Goal: Find specific page/section: Find specific page/section

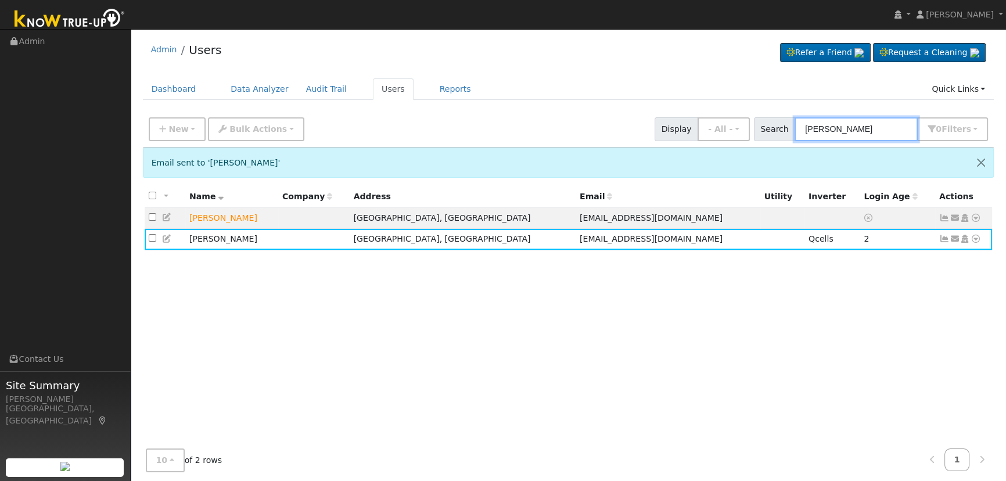
click at [849, 130] on input "pederson" at bounding box center [855, 129] width 123 height 24
click at [716, 120] on div "New Add User Quick Add Quick Connect Quick Convert Lead Bulk Actions Send Email…" at bounding box center [568, 127] width 844 height 28
type input "sheila powell"
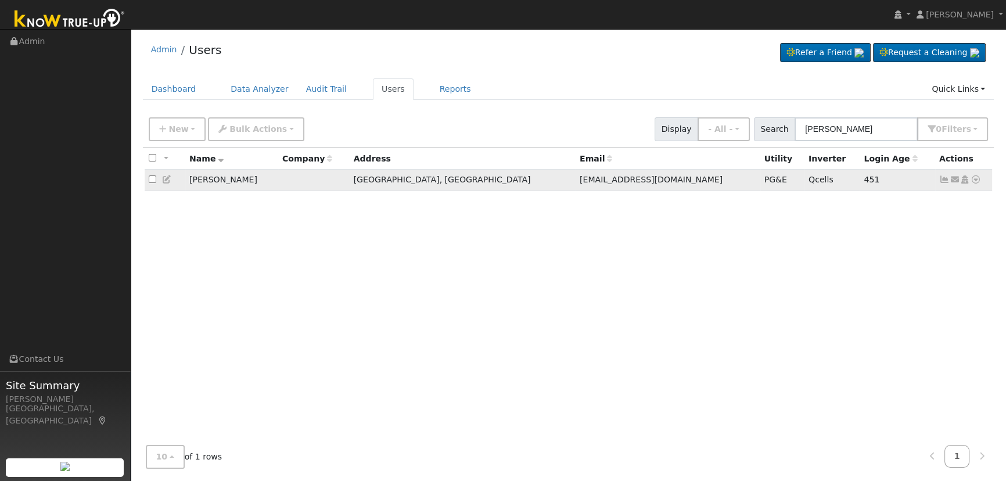
click at [943, 184] on icon at bounding box center [944, 179] width 10 height 8
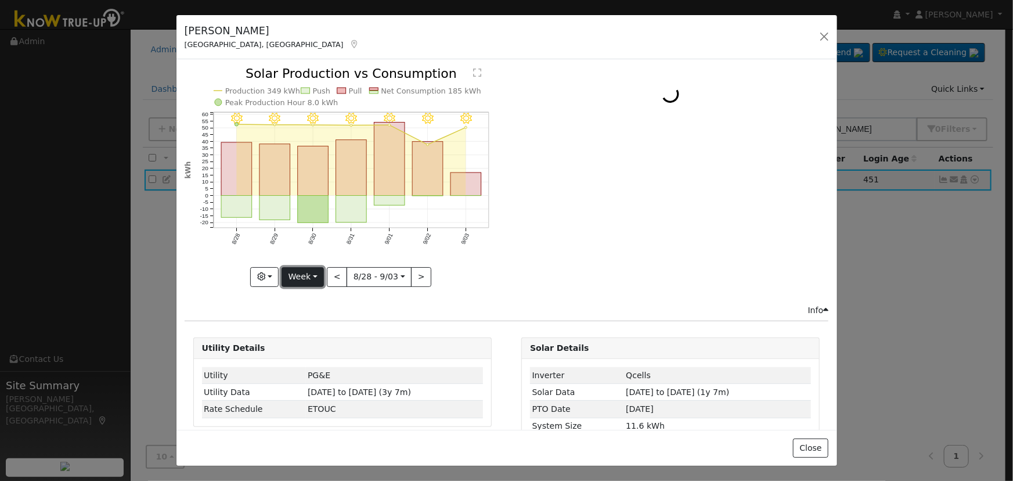
click at [319, 267] on button "Week" at bounding box center [303, 277] width 42 height 20
drag, startPoint x: 311, startPoint y: 300, endPoint x: 315, endPoint y: 293, distance: 8.6
click at [311, 300] on link "Day" at bounding box center [322, 300] width 81 height 16
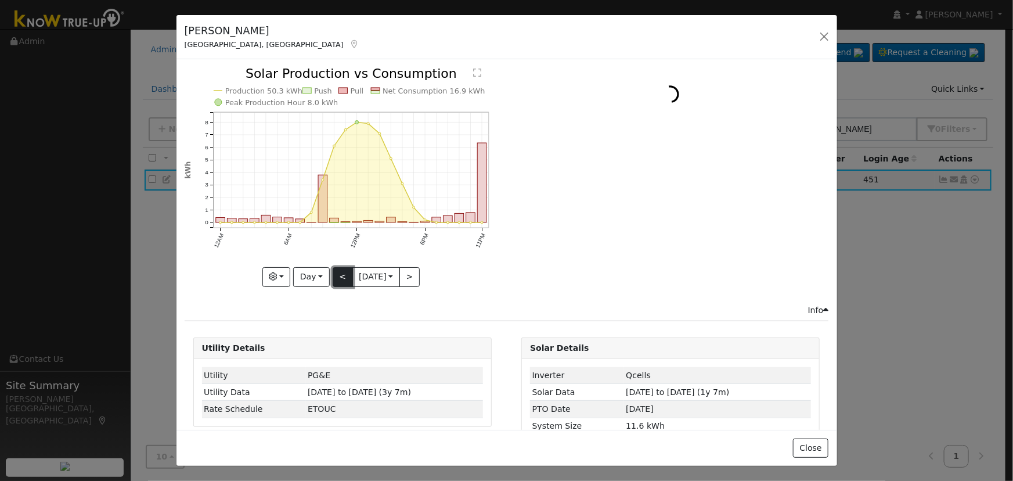
click at [333, 278] on button "<" at bounding box center [343, 277] width 20 height 20
type input "2025-09-02"
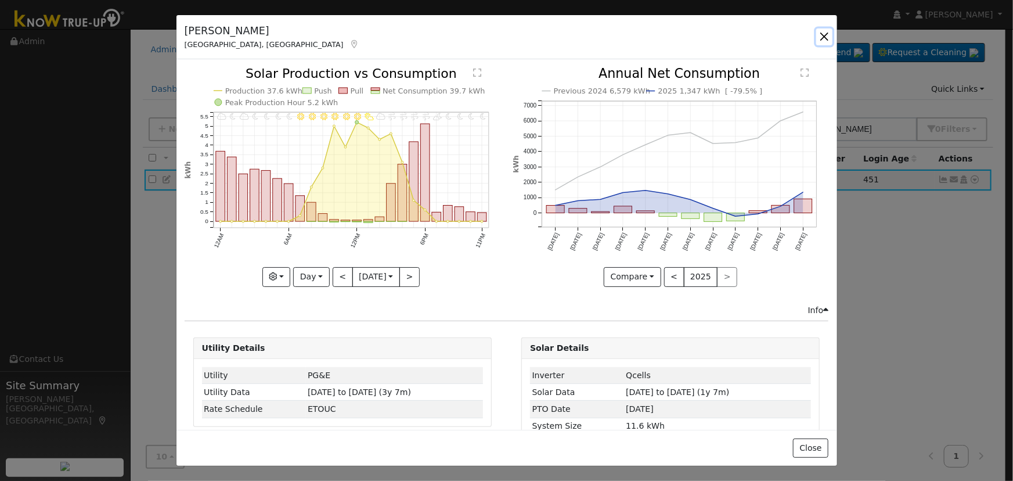
click at [821, 36] on button "button" at bounding box center [825, 36] width 16 height 16
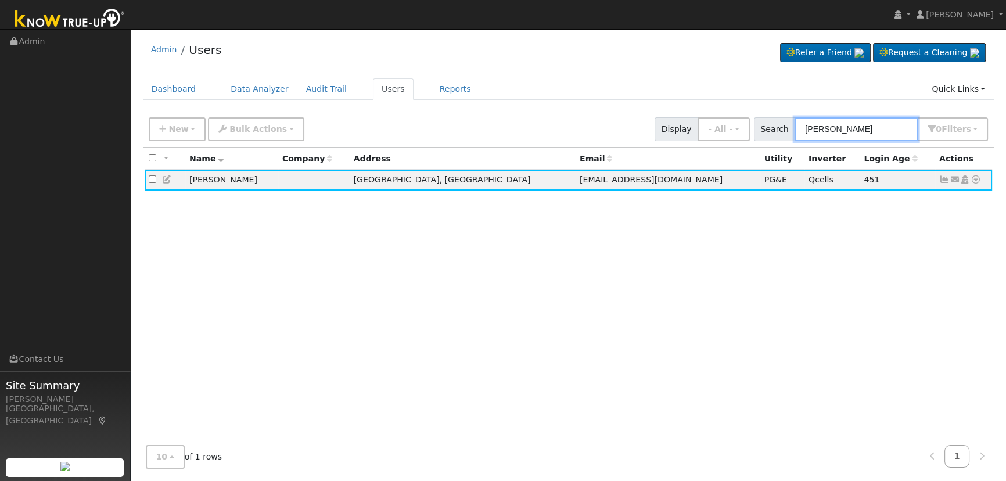
click at [865, 129] on input "sheila powell" at bounding box center [855, 129] width 123 height 24
drag, startPoint x: 871, startPoint y: 132, endPoint x: 645, endPoint y: 121, distance: 226.8
click at [645, 121] on div "New Add User Quick Add Quick Connect Quick Convert Lead Bulk Actions Send Email…" at bounding box center [568, 127] width 844 height 28
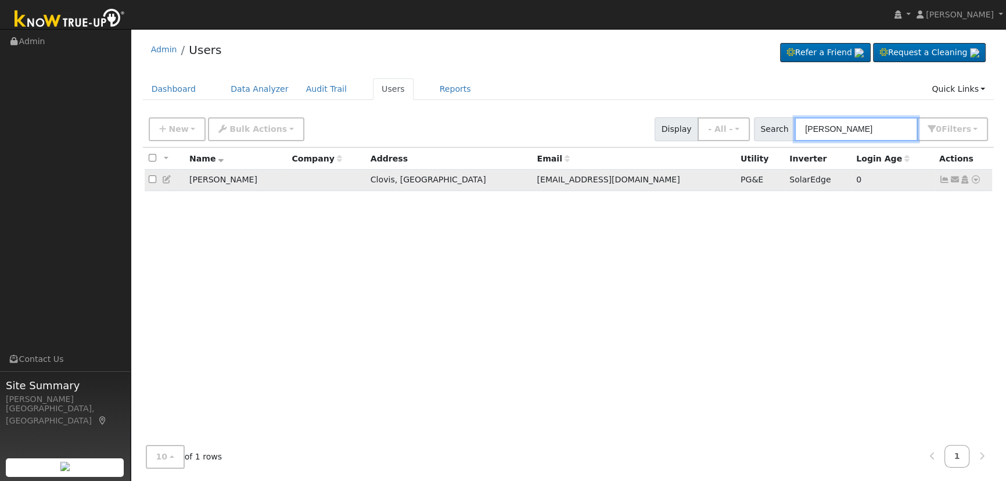
type input "[PERSON_NAME]"
click at [943, 182] on icon at bounding box center [944, 179] width 10 height 8
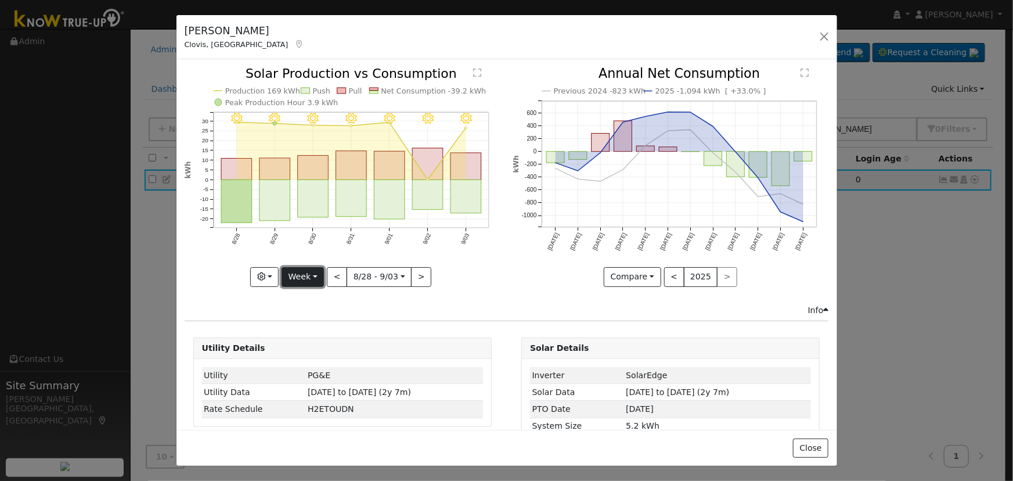
click at [302, 274] on button "Week" at bounding box center [303, 277] width 42 height 20
click at [312, 301] on link "Day" at bounding box center [322, 300] width 81 height 16
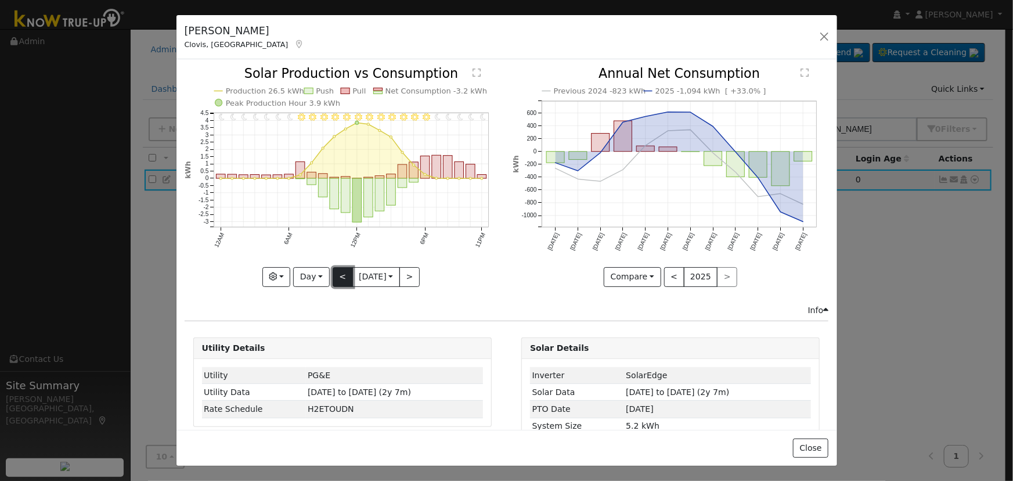
click at [343, 272] on button "<" at bounding box center [343, 277] width 20 height 20
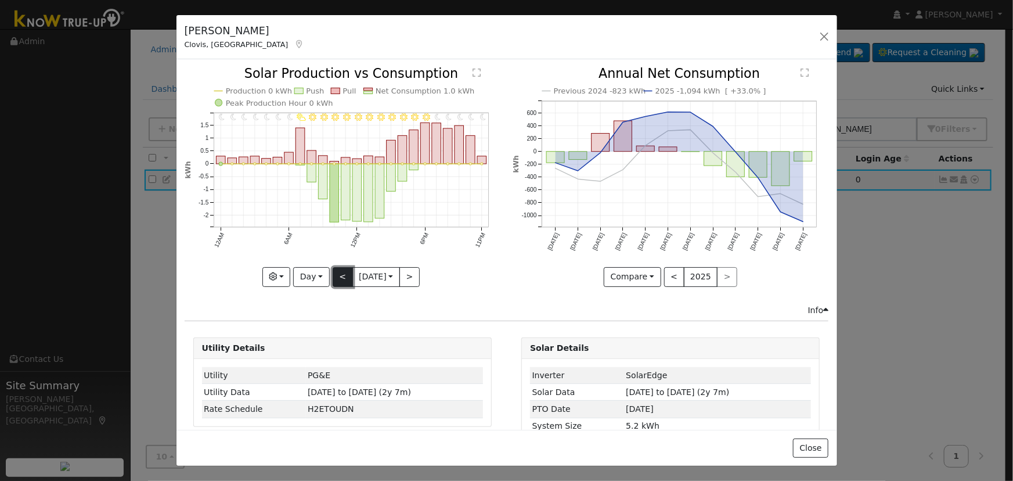
click at [343, 272] on button "<" at bounding box center [343, 277] width 20 height 20
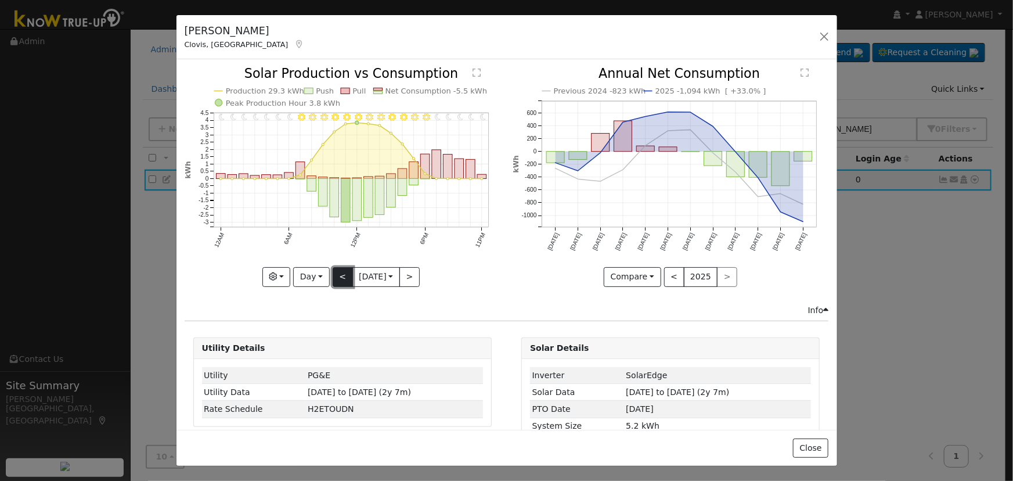
click at [343, 272] on button "<" at bounding box center [343, 277] width 20 height 20
click at [337, 272] on button "<" at bounding box center [343, 277] width 20 height 20
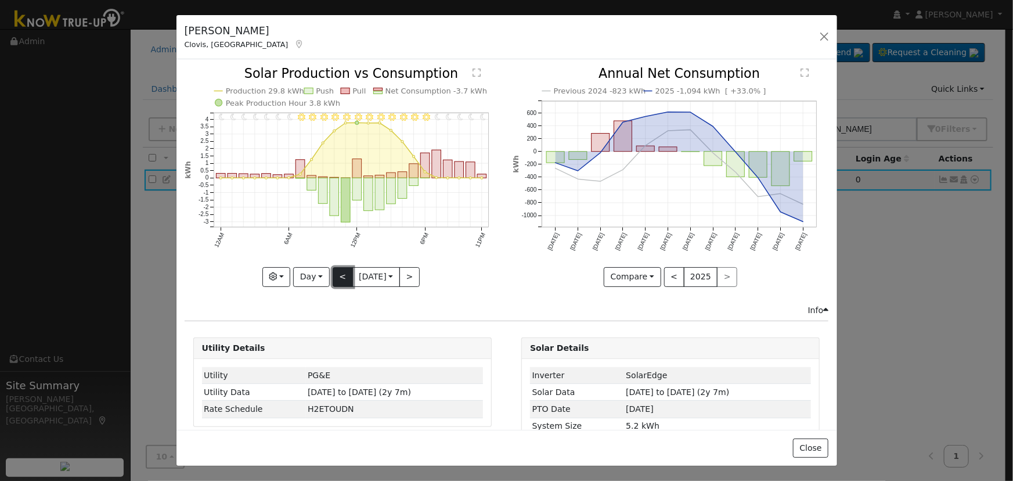
click at [337, 272] on button "<" at bounding box center [343, 277] width 20 height 20
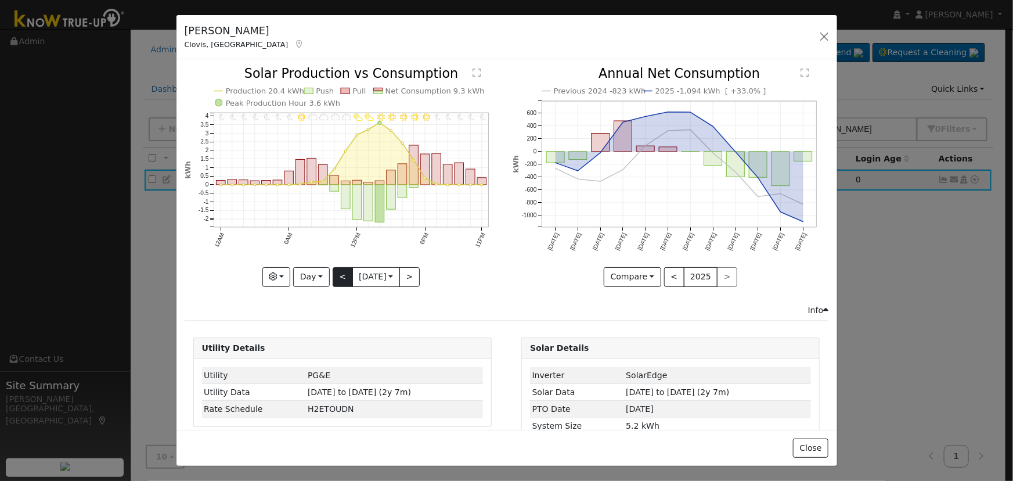
click at [337, 272] on div "11PM - Clear 10PM - Clear 9PM - Clear 8PM - Clear 7PM - Clear 6PM - Clear 5PM -…" at bounding box center [343, 176] width 316 height 219
click at [337, 272] on button "<" at bounding box center [343, 277] width 20 height 20
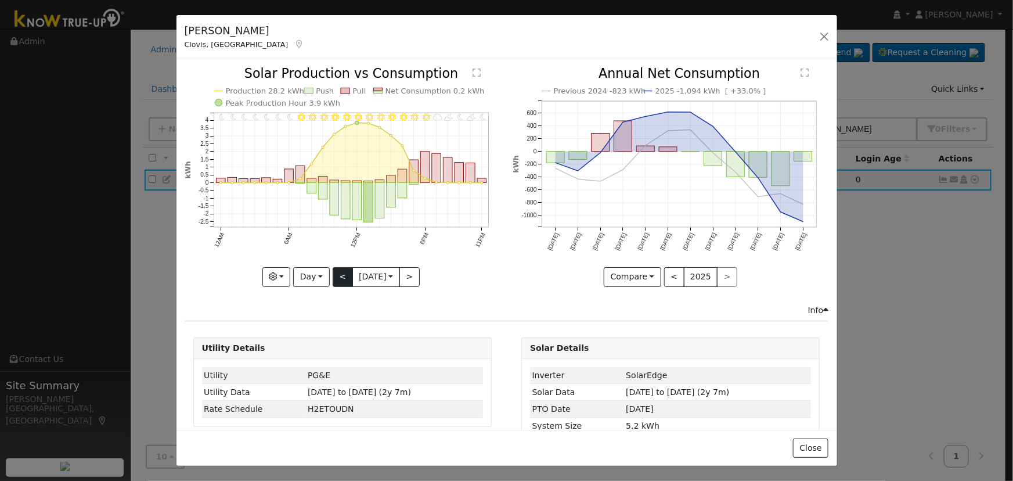
click at [337, 272] on div "11PM - Clear 10PM - PartlyCloudy 9PM - MostlyClear 8PM - PartlyCloudy 7PM - Mos…" at bounding box center [343, 176] width 316 height 219
click at [337, 272] on button "<" at bounding box center [343, 277] width 20 height 20
click at [336, 269] on button "<" at bounding box center [343, 277] width 20 height 20
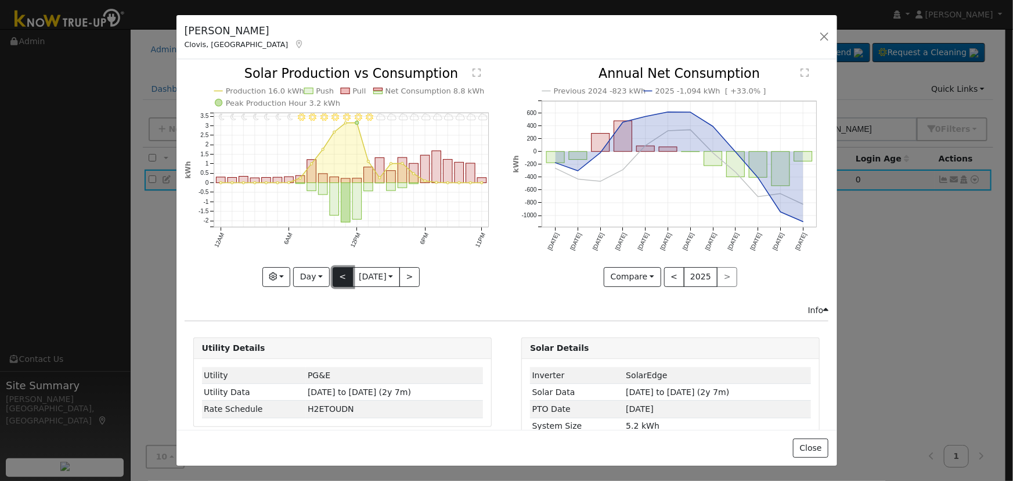
click at [336, 270] on button "<" at bounding box center [343, 277] width 20 height 20
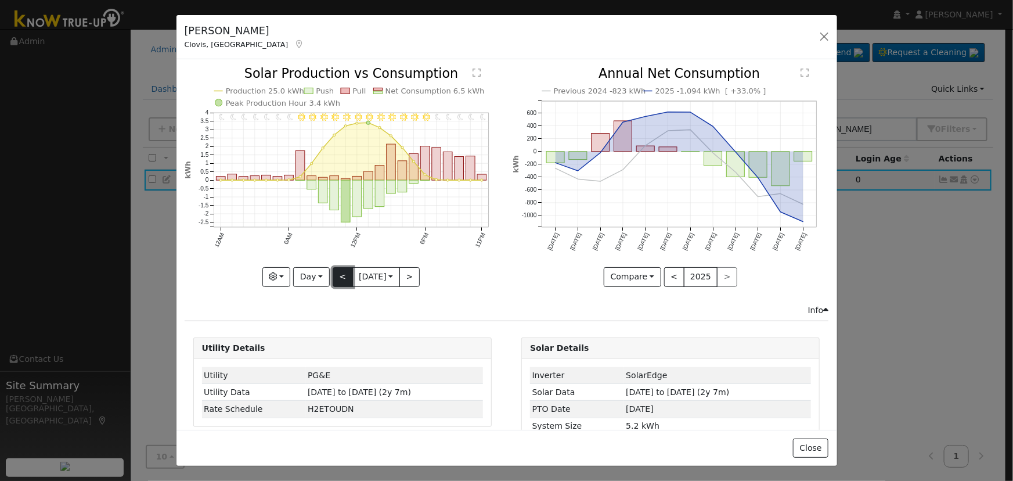
click at [336, 270] on button "<" at bounding box center [343, 277] width 20 height 20
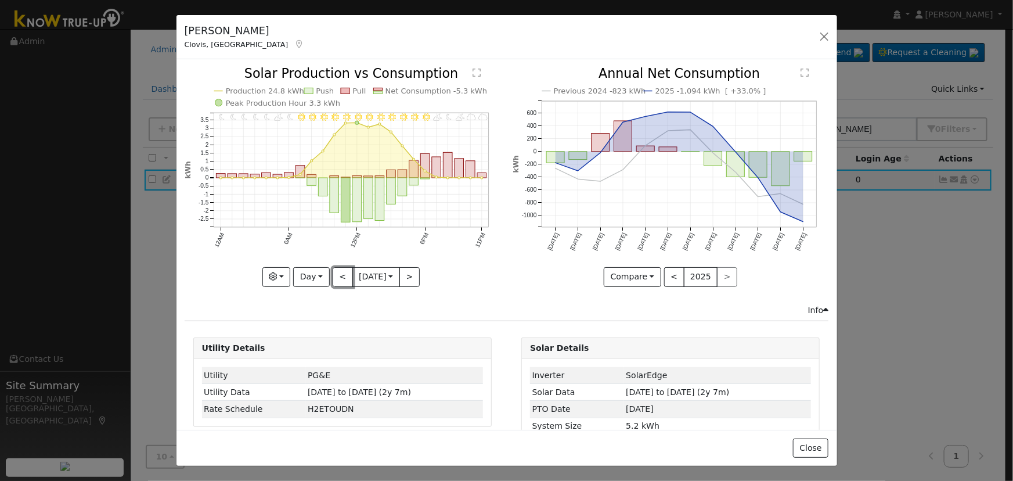
click at [336, 271] on button "<" at bounding box center [343, 277] width 20 height 20
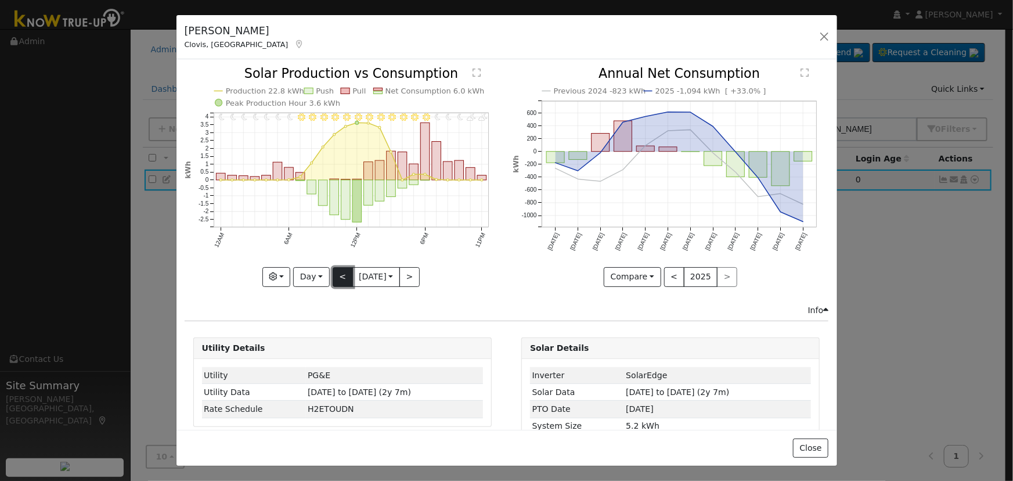
click at [336, 271] on button "<" at bounding box center [343, 277] width 20 height 20
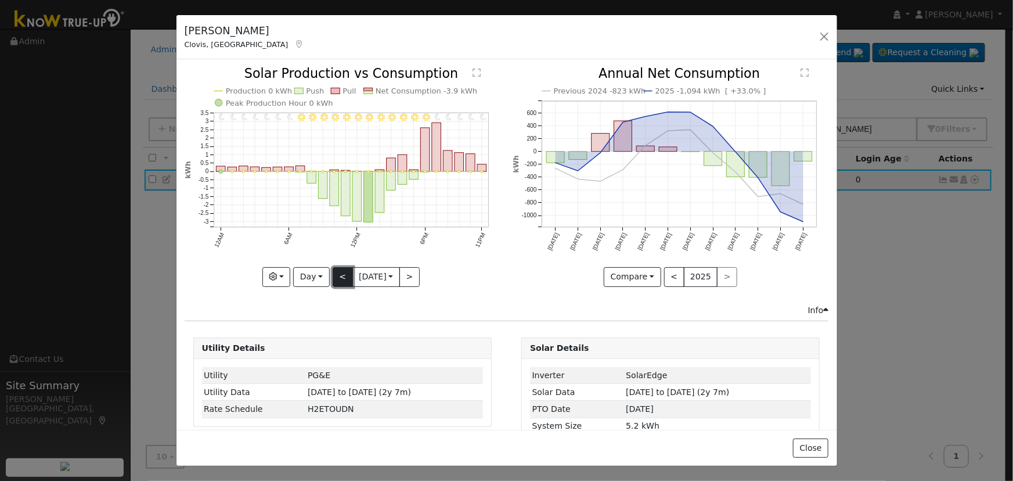
click at [336, 271] on button "<" at bounding box center [343, 277] width 20 height 20
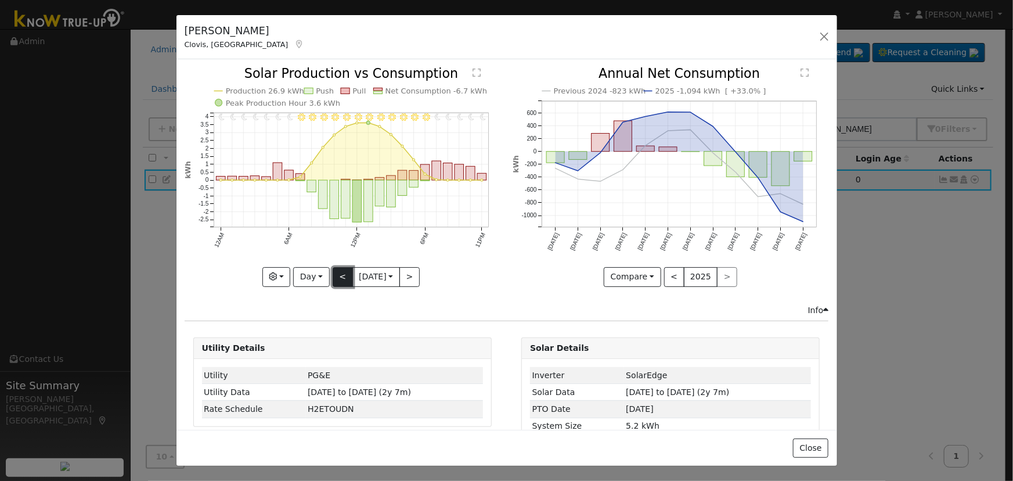
click at [336, 271] on button "<" at bounding box center [343, 277] width 20 height 20
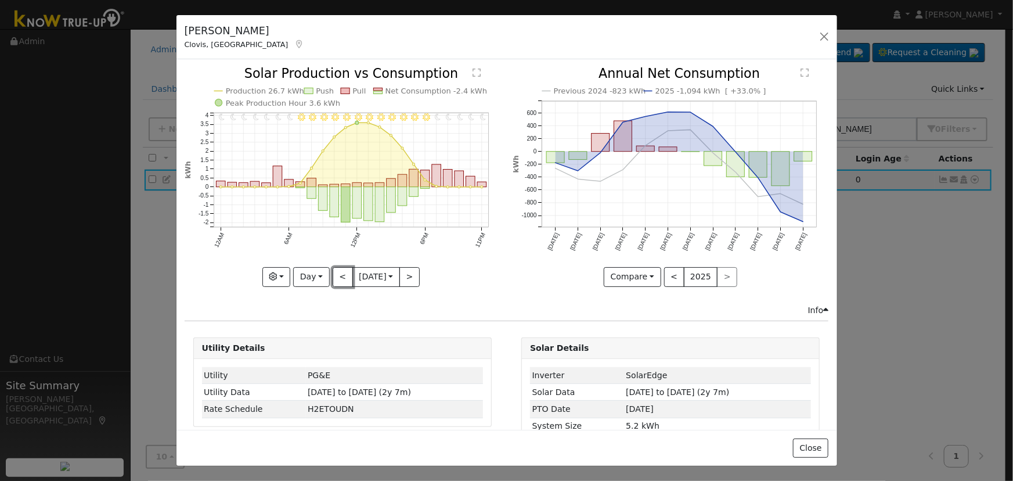
click at [336, 271] on button "<" at bounding box center [343, 277] width 20 height 20
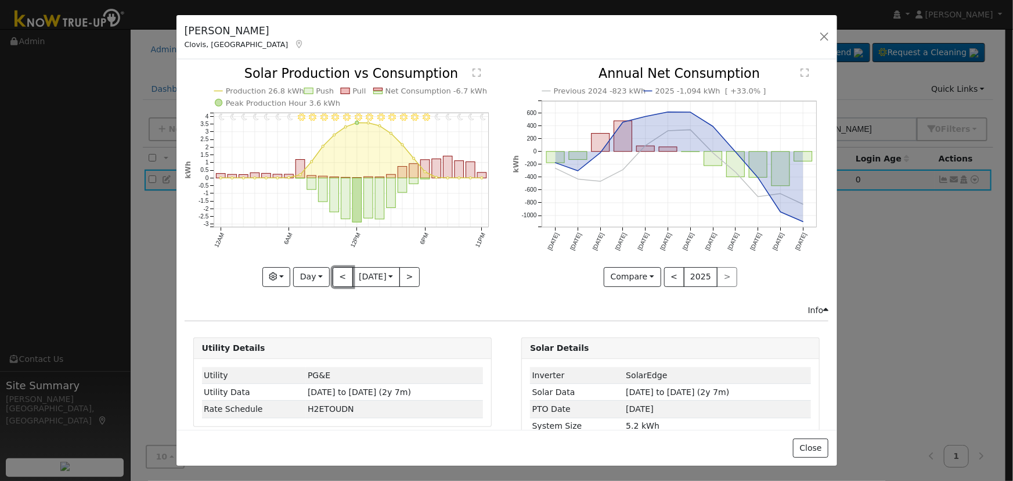
click at [336, 271] on button "<" at bounding box center [343, 277] width 20 height 20
type input "2025-08-13"
click at [829, 35] on button "button" at bounding box center [825, 36] width 16 height 16
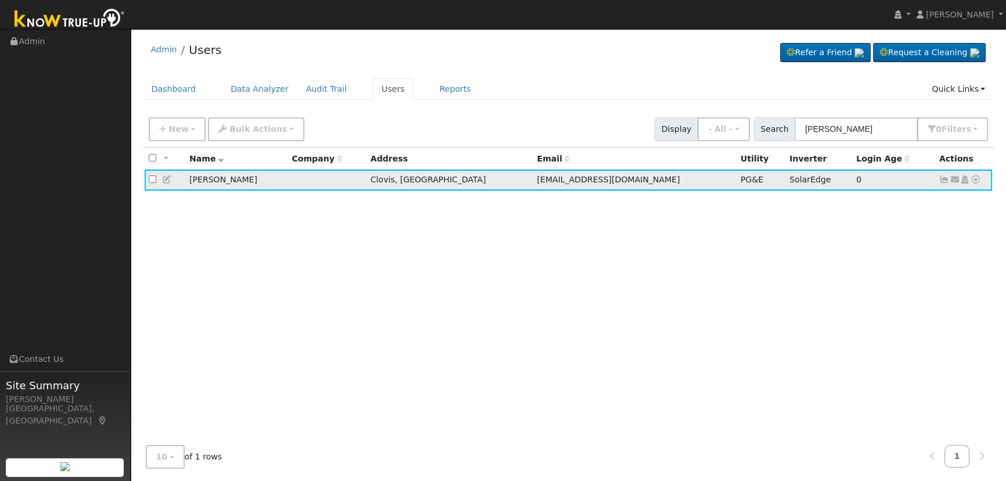
click at [941, 179] on icon at bounding box center [944, 179] width 10 height 8
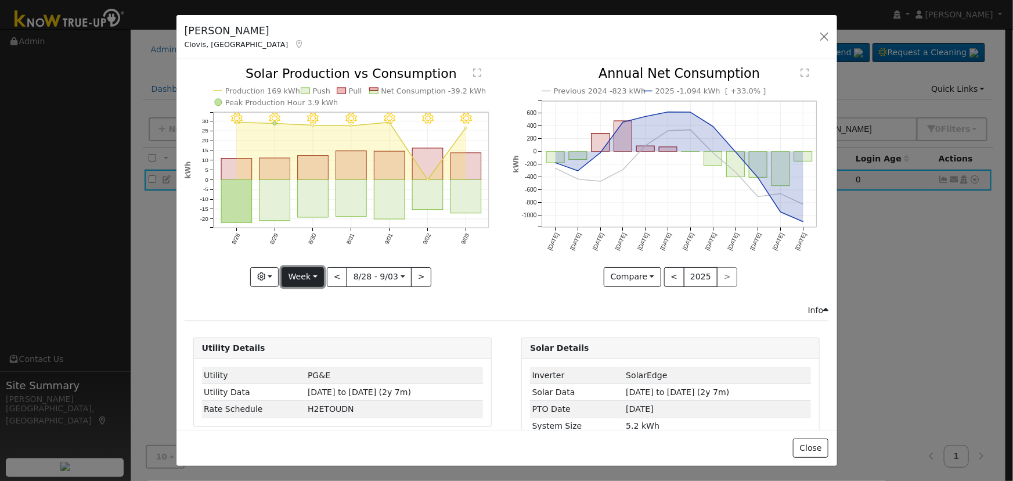
click at [317, 267] on button "Week" at bounding box center [303, 277] width 42 height 20
click at [317, 299] on link "Day" at bounding box center [322, 300] width 81 height 16
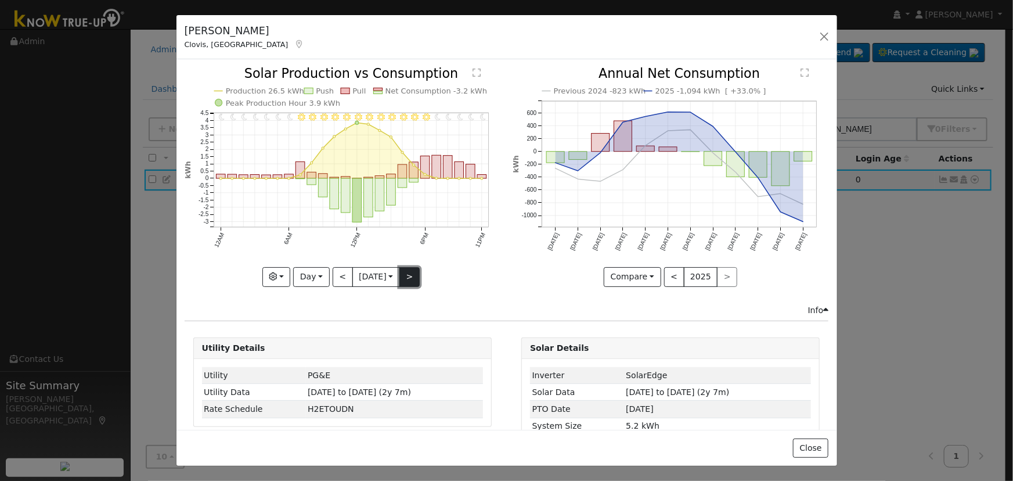
click at [404, 276] on button ">" at bounding box center [410, 277] width 20 height 20
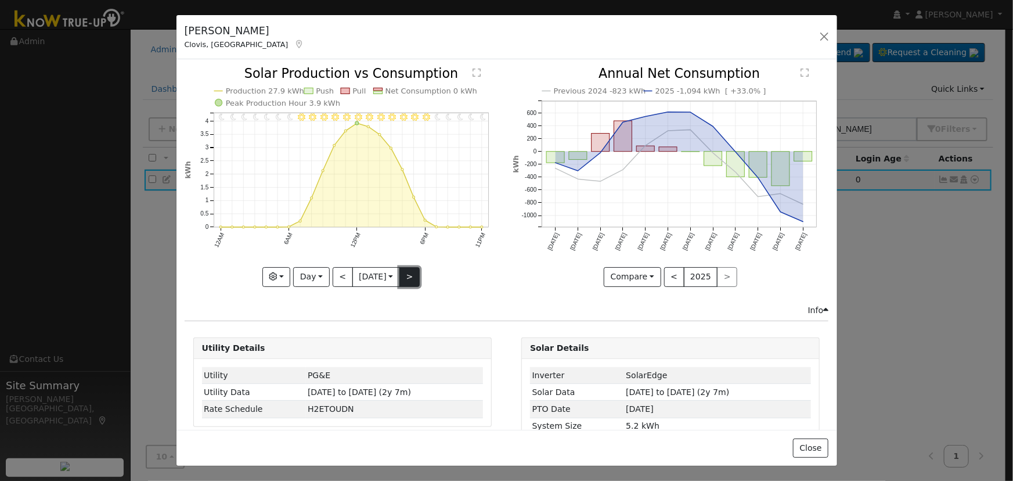
click at [404, 274] on button ">" at bounding box center [410, 277] width 20 height 20
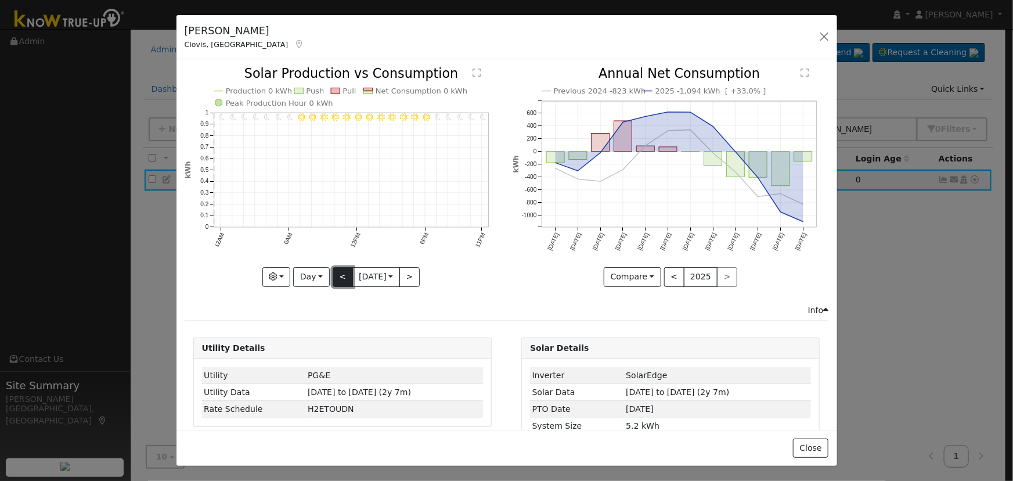
click at [336, 275] on button "<" at bounding box center [343, 277] width 20 height 20
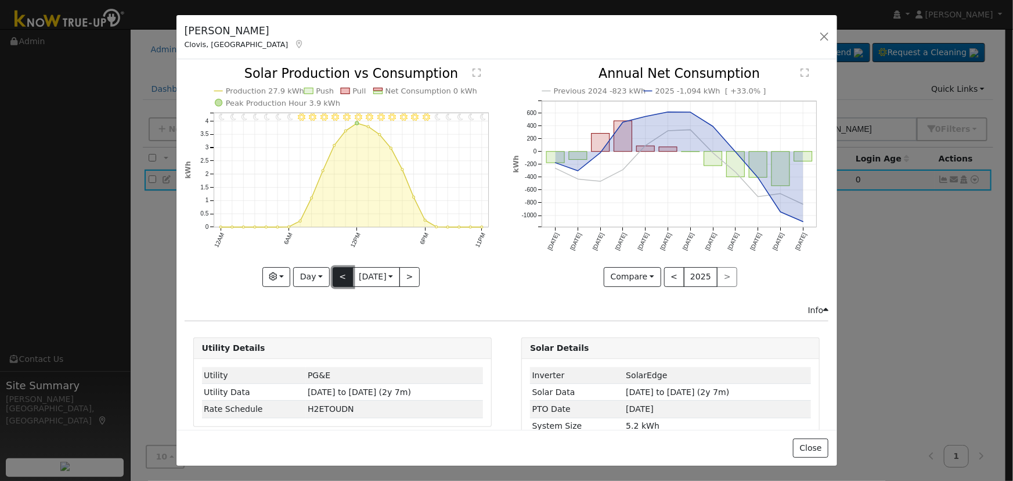
click at [336, 275] on button "<" at bounding box center [343, 277] width 20 height 20
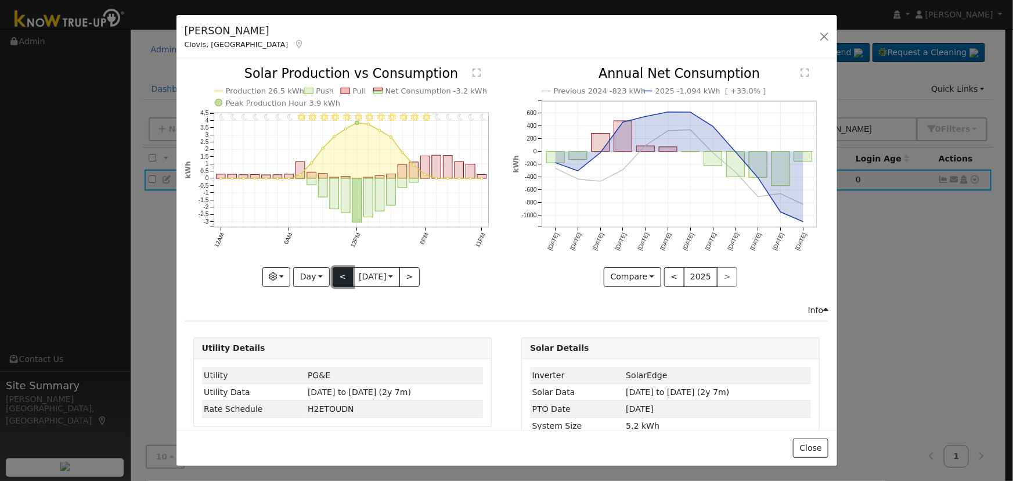
click at [337, 267] on button "<" at bounding box center [343, 277] width 20 height 20
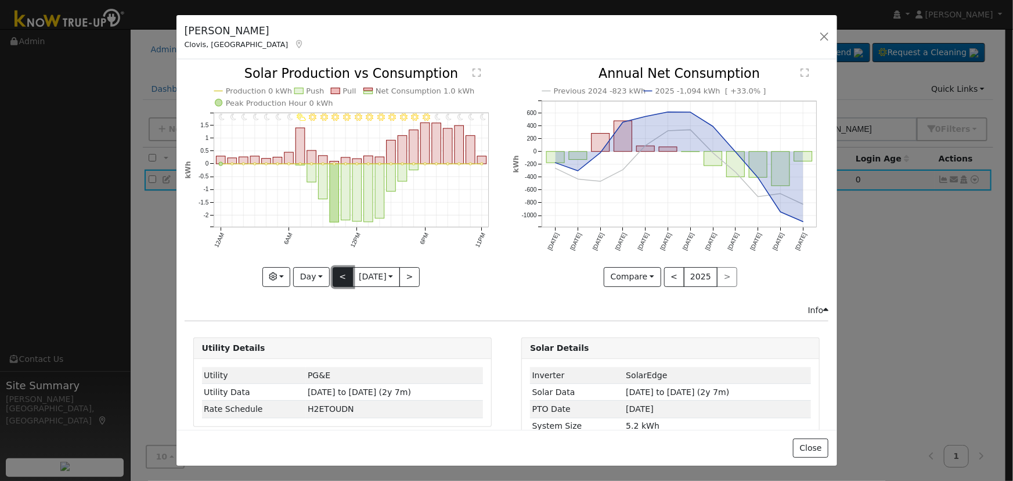
click at [337, 267] on button "<" at bounding box center [343, 277] width 20 height 20
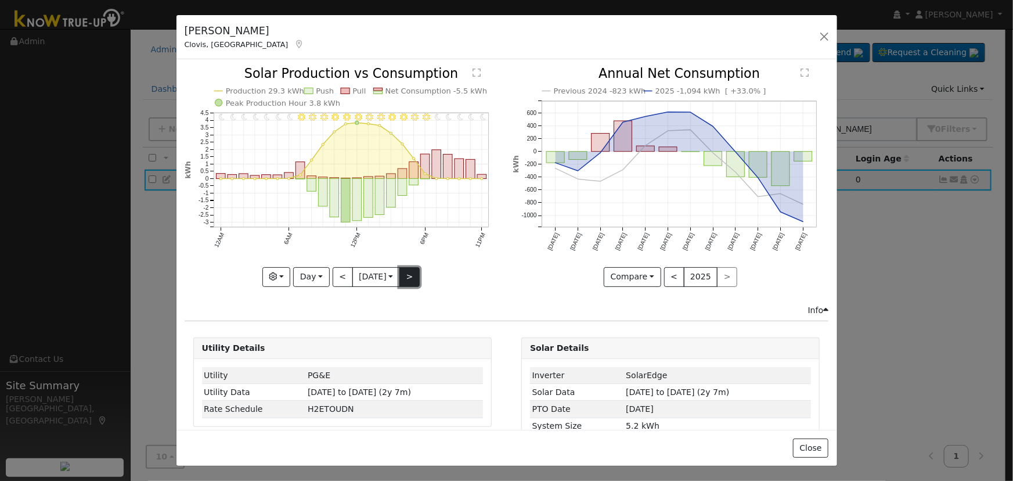
click at [412, 271] on button ">" at bounding box center [410, 277] width 20 height 20
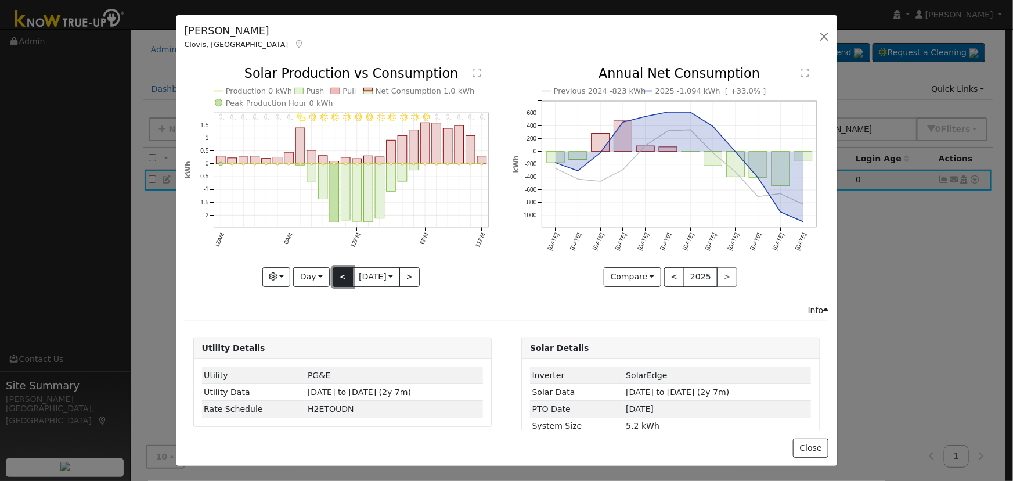
click at [342, 267] on button "<" at bounding box center [343, 277] width 20 height 20
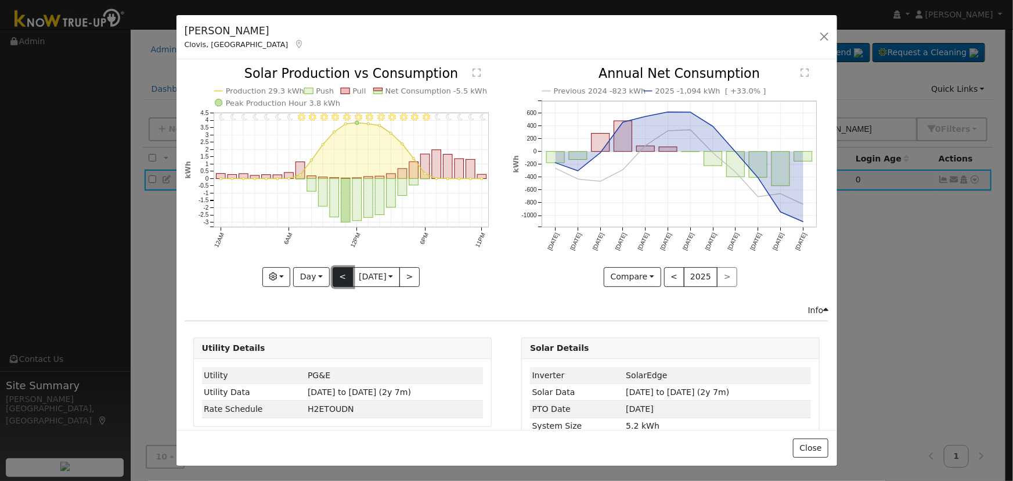
click at [342, 267] on button "<" at bounding box center [343, 277] width 20 height 20
click at [407, 276] on button ">" at bounding box center [410, 277] width 20 height 20
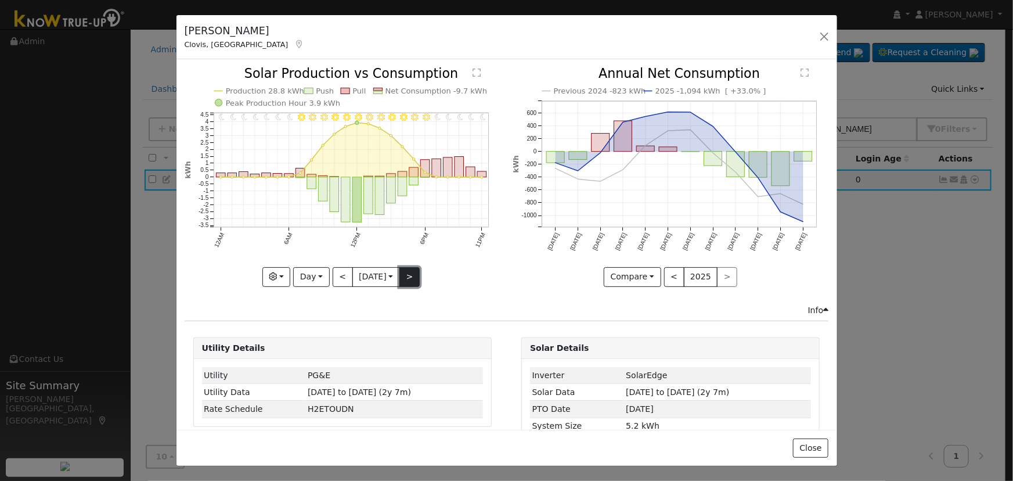
click at [407, 275] on button ">" at bounding box center [410, 277] width 20 height 20
click at [407, 273] on button ">" at bounding box center [410, 277] width 20 height 20
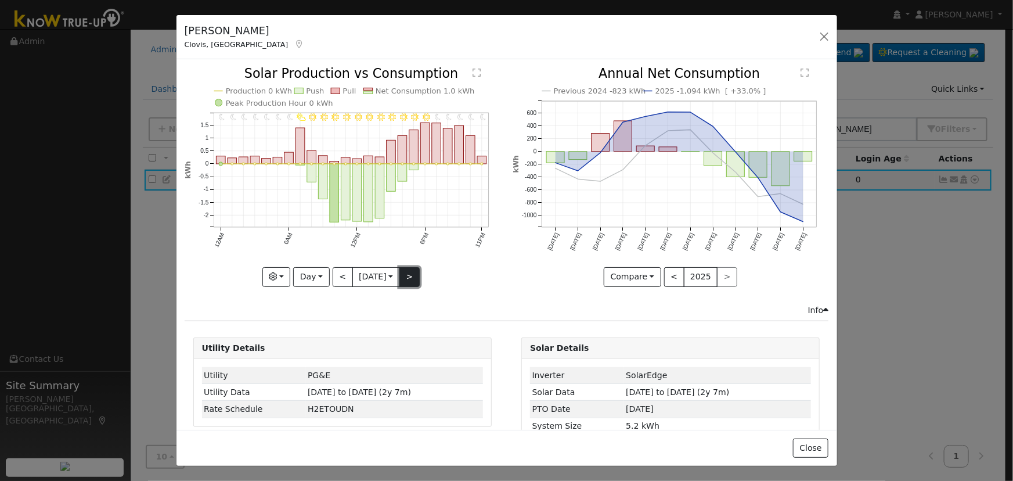
click at [406, 273] on button ">" at bounding box center [410, 277] width 20 height 20
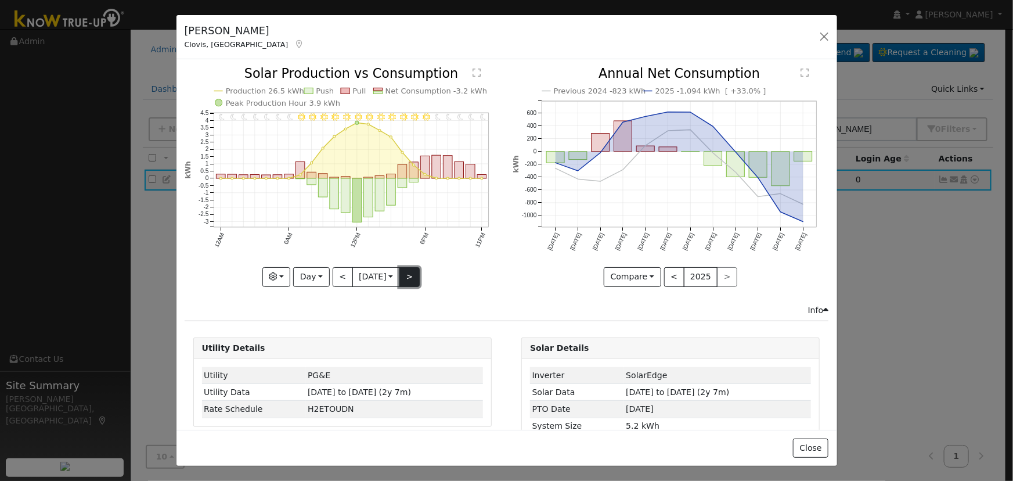
click at [406, 273] on button ">" at bounding box center [410, 277] width 20 height 20
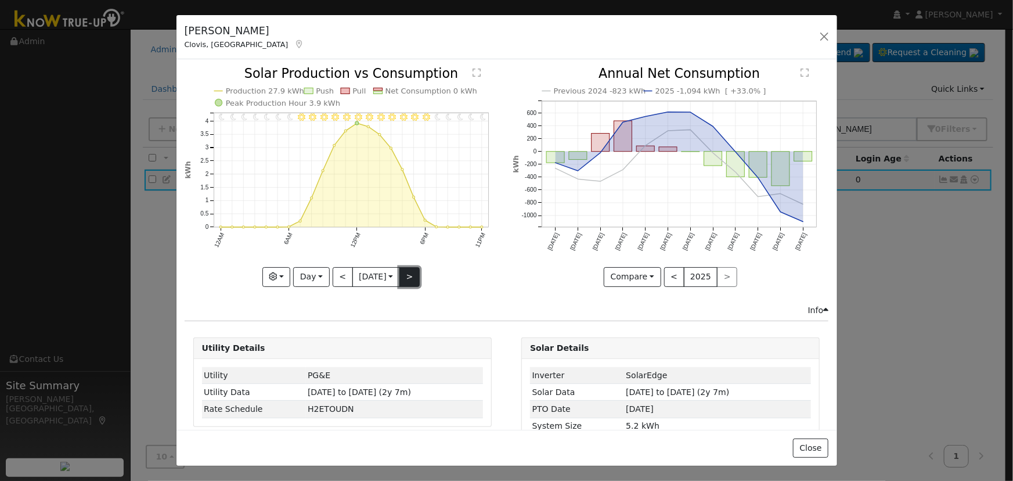
click at [406, 273] on button ">" at bounding box center [410, 277] width 20 height 20
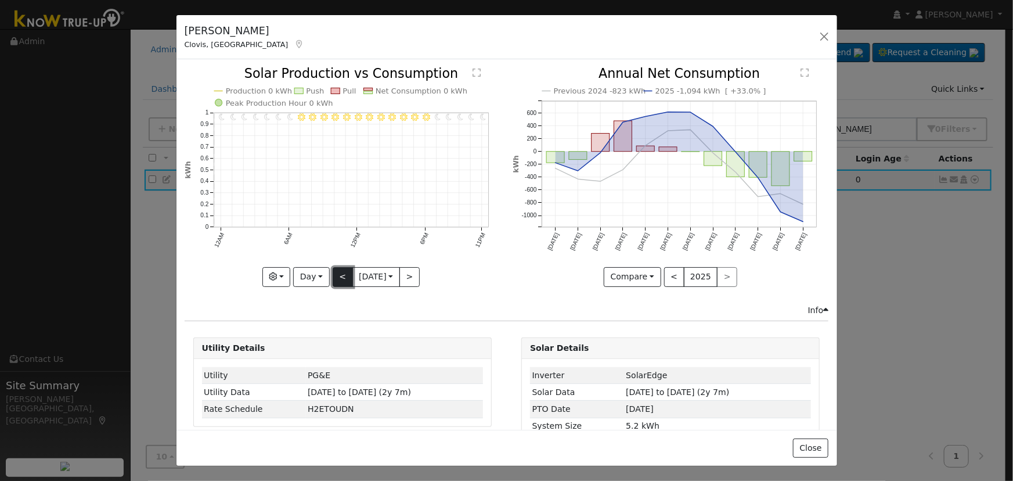
click at [341, 271] on button "<" at bounding box center [343, 277] width 20 height 20
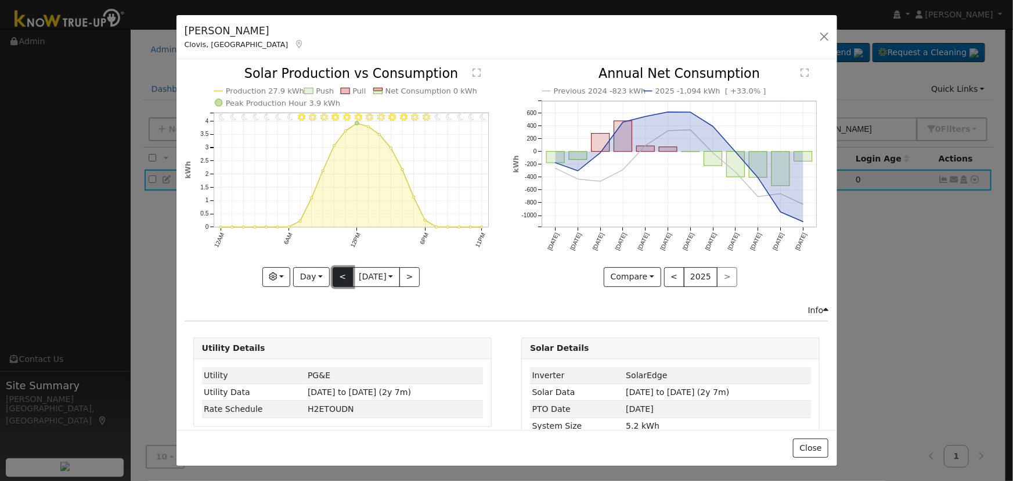
click at [341, 271] on button "<" at bounding box center [343, 277] width 20 height 20
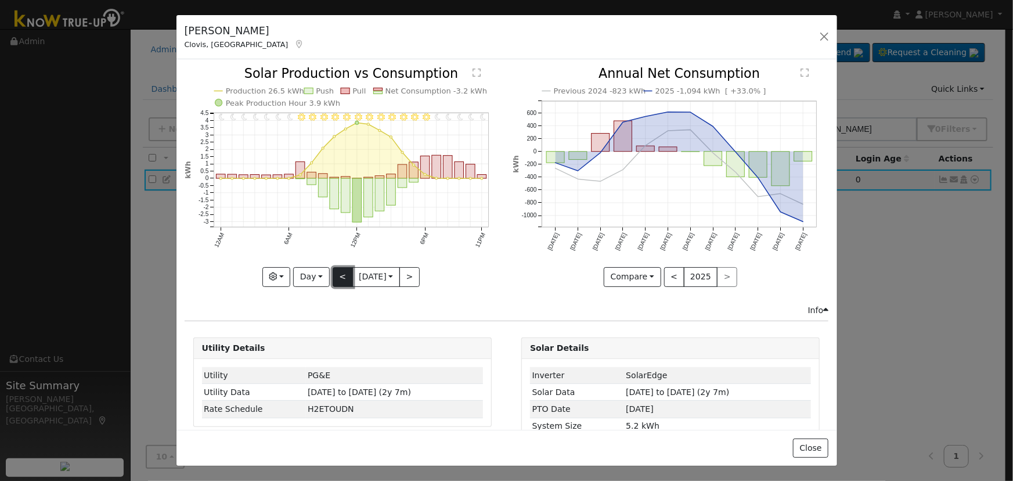
click at [336, 278] on button "<" at bounding box center [343, 277] width 20 height 20
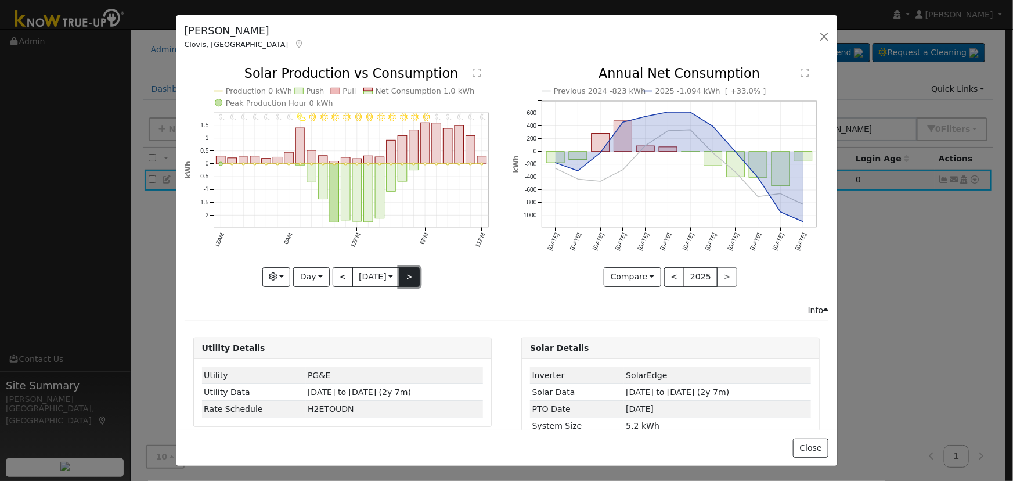
click at [407, 271] on button ">" at bounding box center [410, 277] width 20 height 20
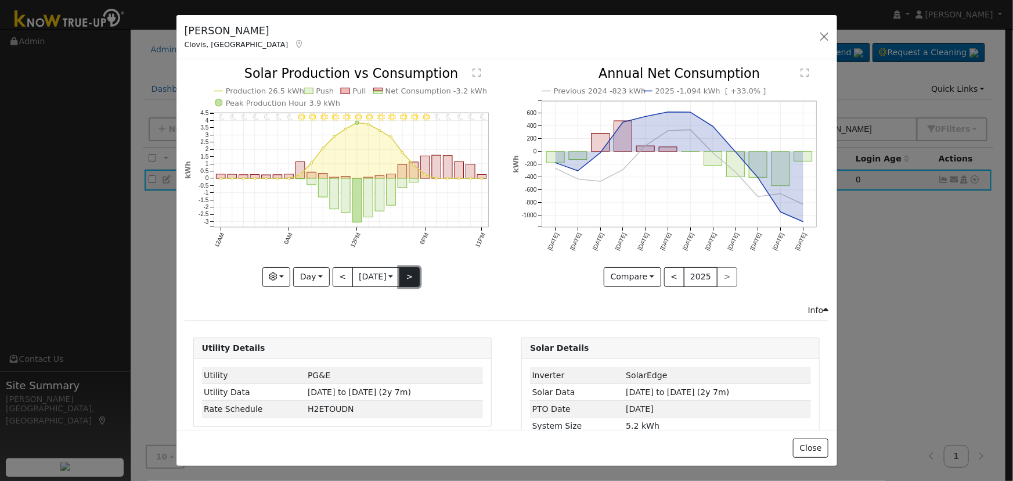
click at [407, 271] on button ">" at bounding box center [410, 277] width 20 height 20
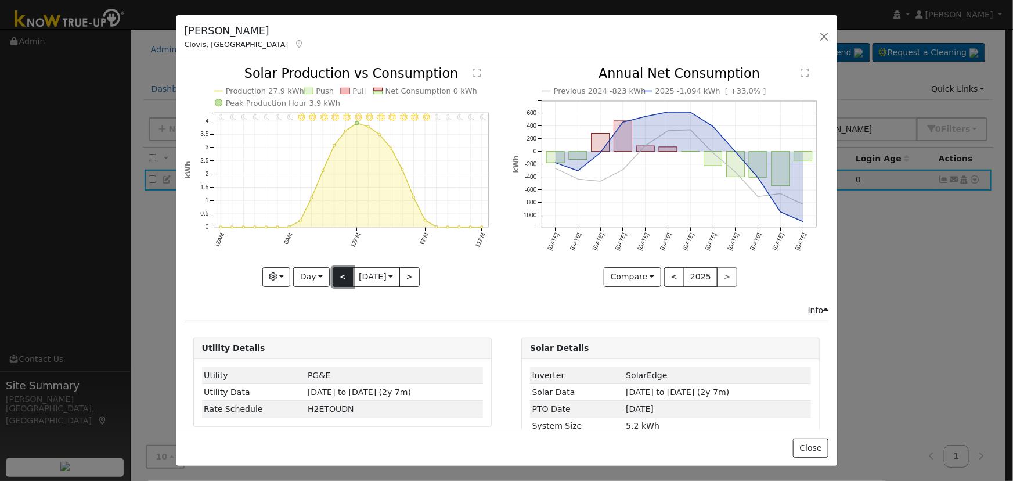
click at [340, 272] on button "<" at bounding box center [343, 277] width 20 height 20
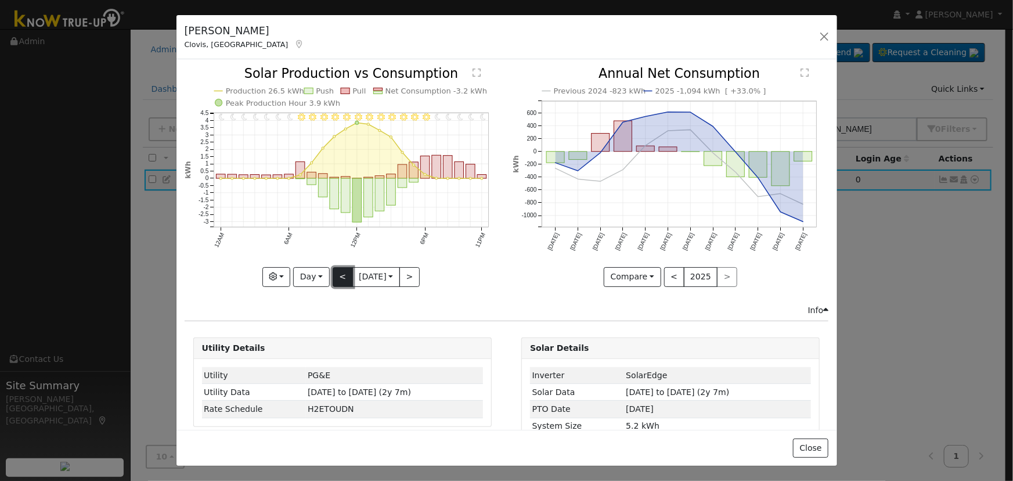
click at [340, 272] on button "<" at bounding box center [343, 277] width 20 height 20
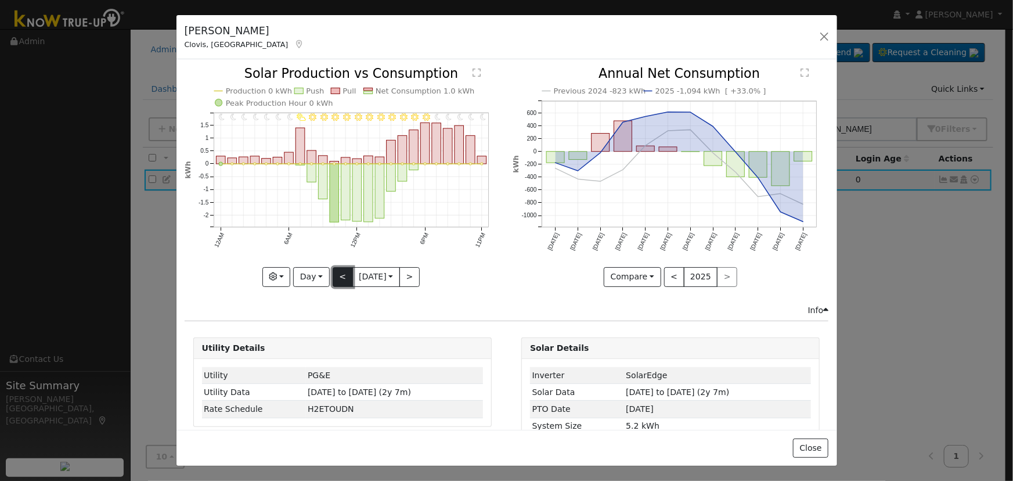
click at [340, 272] on button "<" at bounding box center [343, 277] width 20 height 20
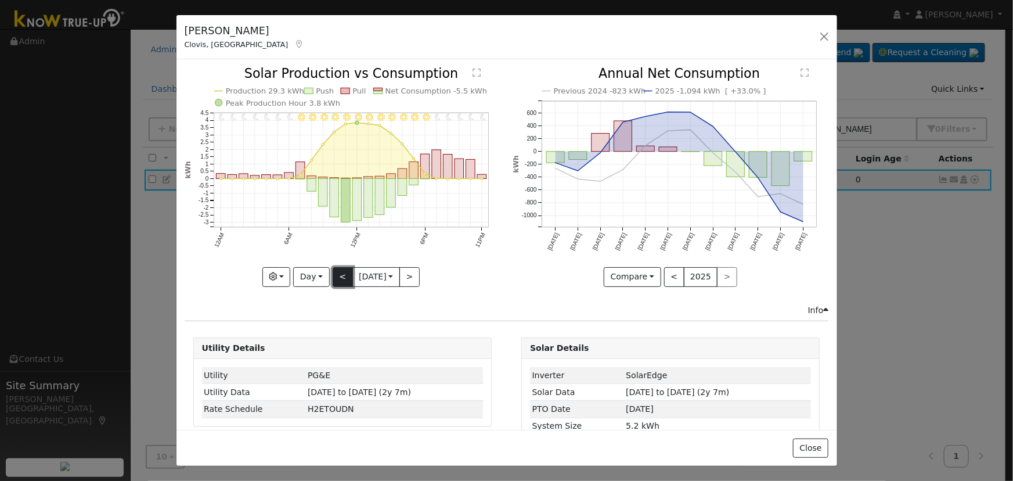
click at [337, 268] on button "<" at bounding box center [343, 277] width 20 height 20
type input "[DATE]"
drag, startPoint x: 829, startPoint y: 41, endPoint x: 844, endPoint y: 63, distance: 26.7
click at [829, 41] on button "button" at bounding box center [825, 36] width 16 height 16
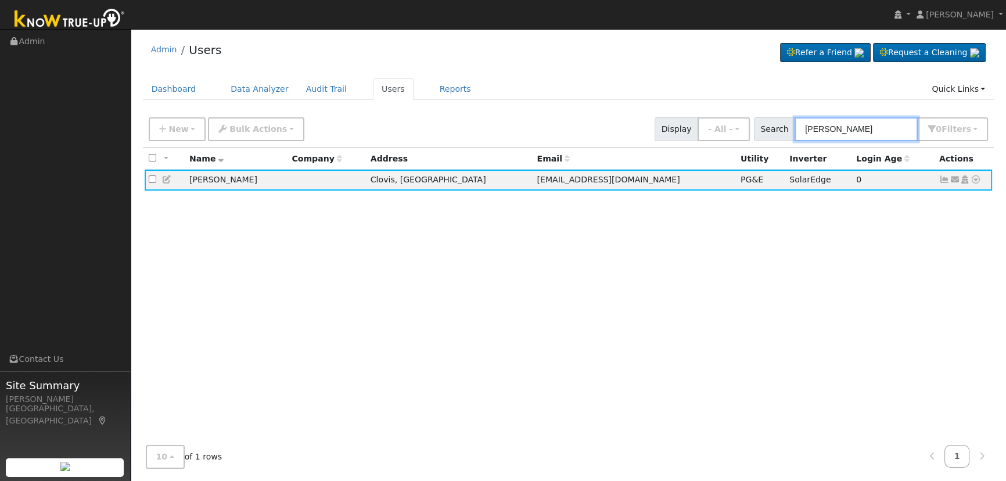
click at [888, 132] on input "[PERSON_NAME]" at bounding box center [855, 129] width 123 height 24
click at [886, 131] on input "[PERSON_NAME]" at bounding box center [855, 129] width 123 height 24
click at [886, 130] on input "[PERSON_NAME]" at bounding box center [855, 129] width 123 height 24
click at [887, 130] on input "[PERSON_NAME]" at bounding box center [855, 129] width 123 height 24
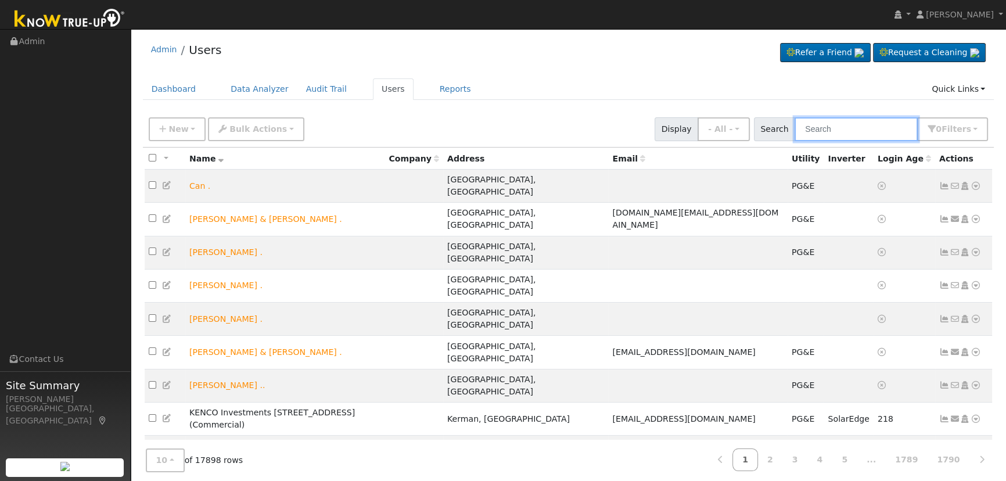
click at [831, 132] on input "text" at bounding box center [855, 129] width 123 height 24
paste input "[PERSON_NAME]"
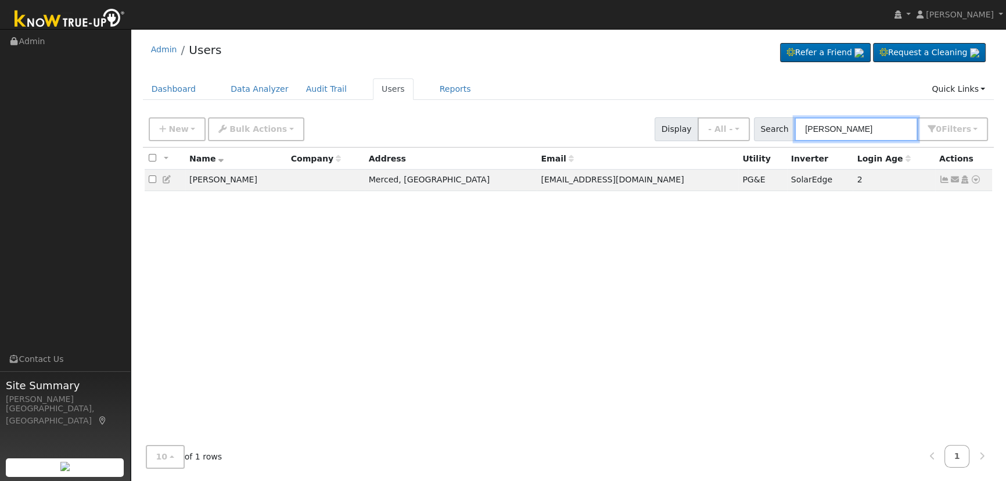
click at [875, 129] on input "[PERSON_NAME]" at bounding box center [855, 129] width 123 height 24
click at [868, 127] on input "[PERSON_NAME]" at bounding box center [855, 129] width 123 height 24
type input "[PERSON_NAME]"
click at [947, 180] on icon at bounding box center [944, 179] width 10 height 8
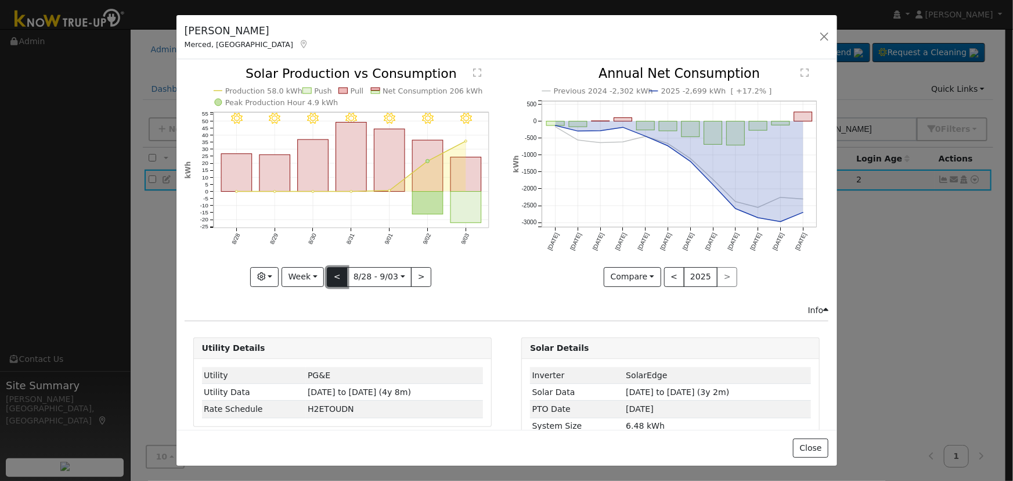
click at [339, 272] on button "<" at bounding box center [337, 277] width 20 height 20
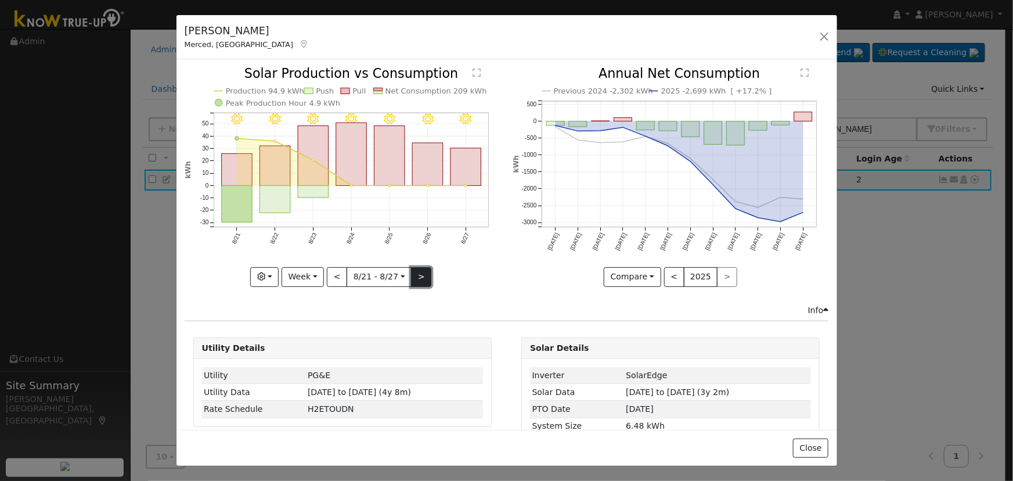
click at [411, 274] on button ">" at bounding box center [421, 277] width 20 height 20
type input "[DATE]"
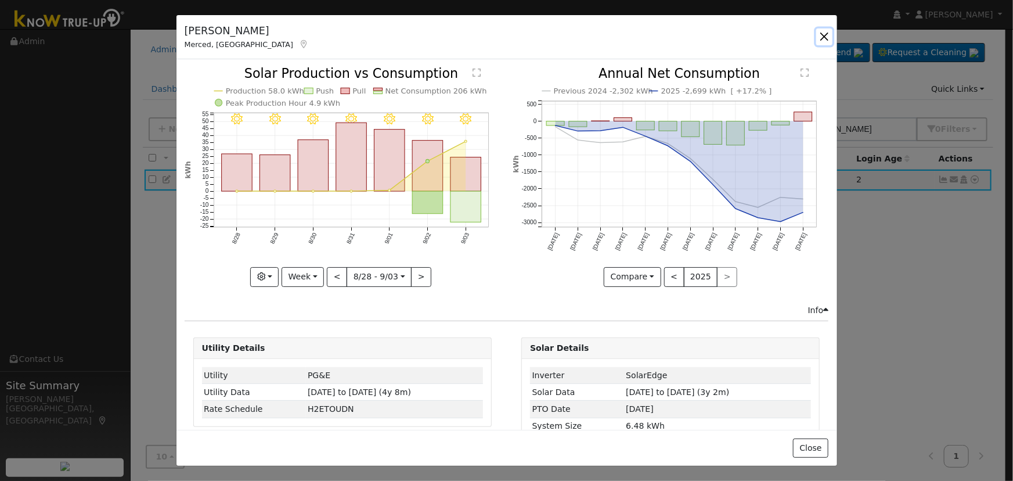
click at [825, 30] on button "button" at bounding box center [825, 36] width 16 height 16
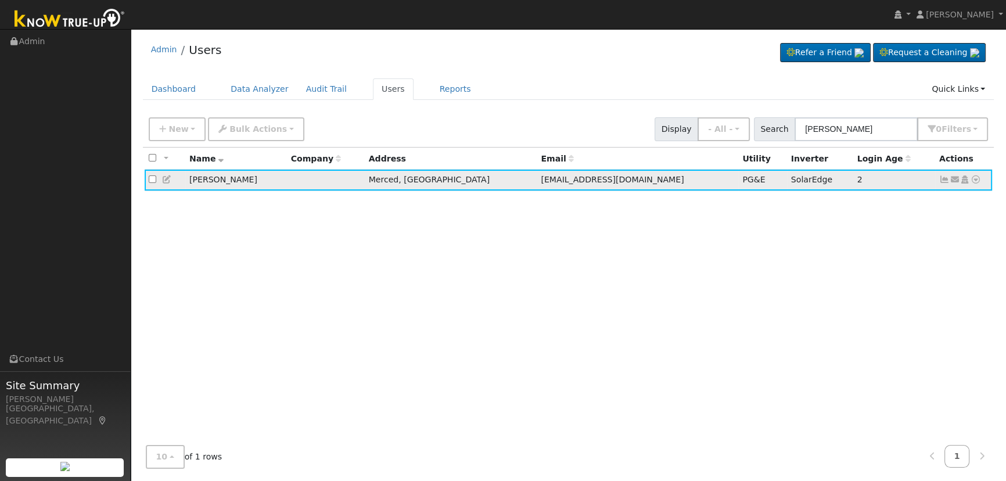
click at [976, 178] on icon at bounding box center [975, 179] width 10 height 8
click at [962, 200] on link "Data Analyzer" at bounding box center [938, 200] width 84 height 16
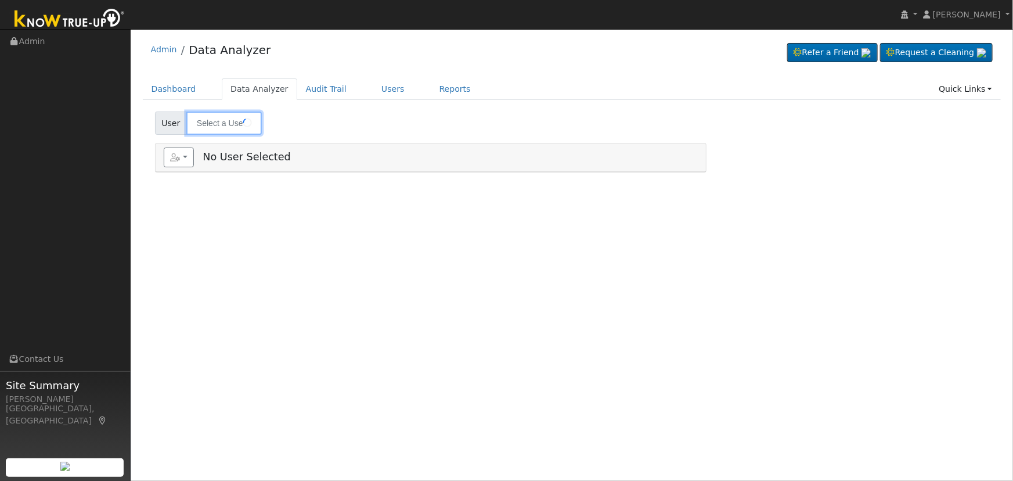
type input "[PERSON_NAME]"
